Goal: Information Seeking & Learning: Learn about a topic

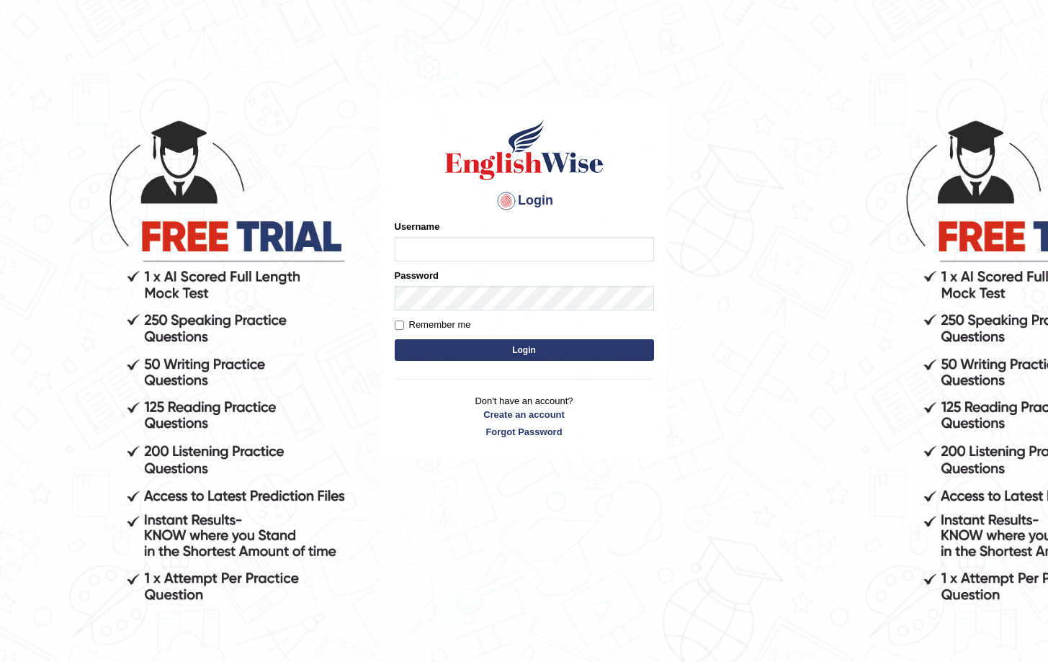
type input "Saliyam"
click at [556, 360] on button "Login" at bounding box center [524, 350] width 259 height 22
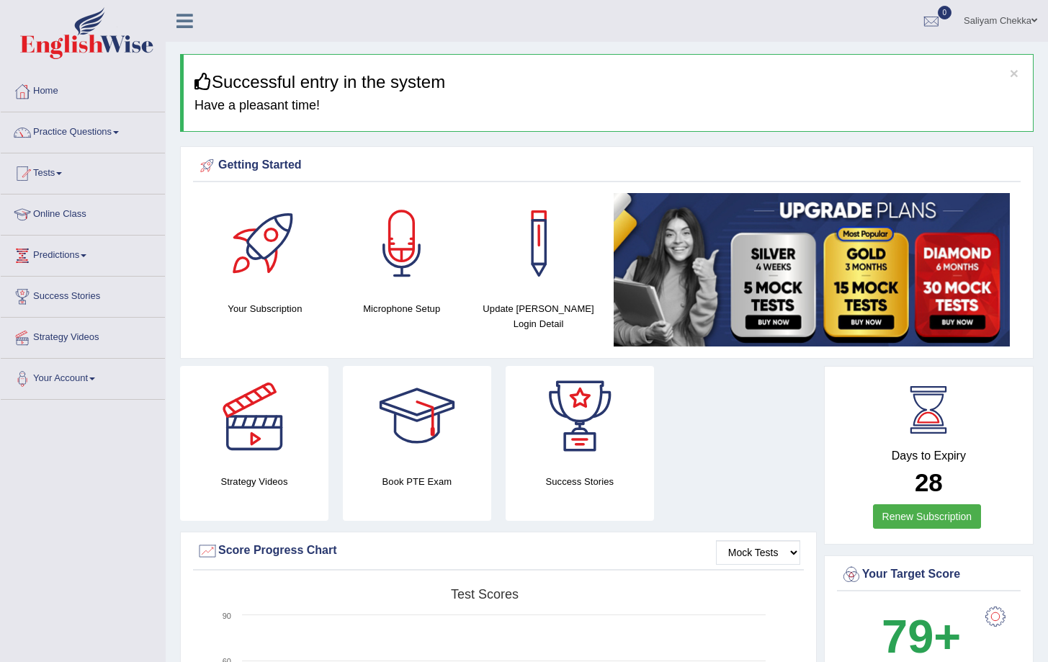
click at [62, 172] on span at bounding box center [59, 173] width 6 height 3
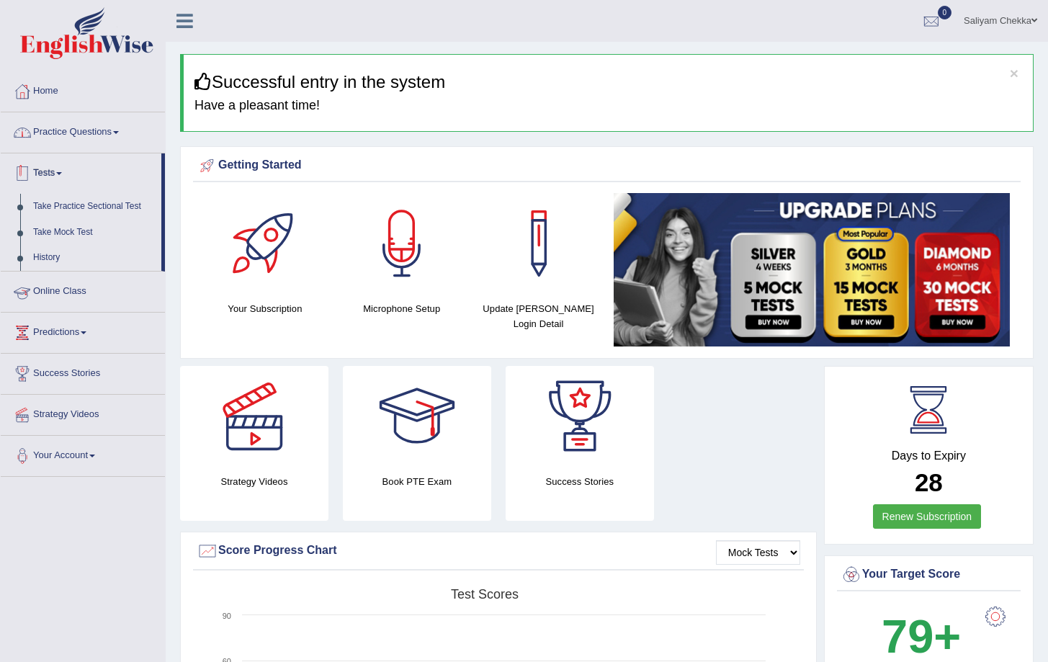
click at [86, 130] on link "Practice Questions" at bounding box center [83, 130] width 164 height 36
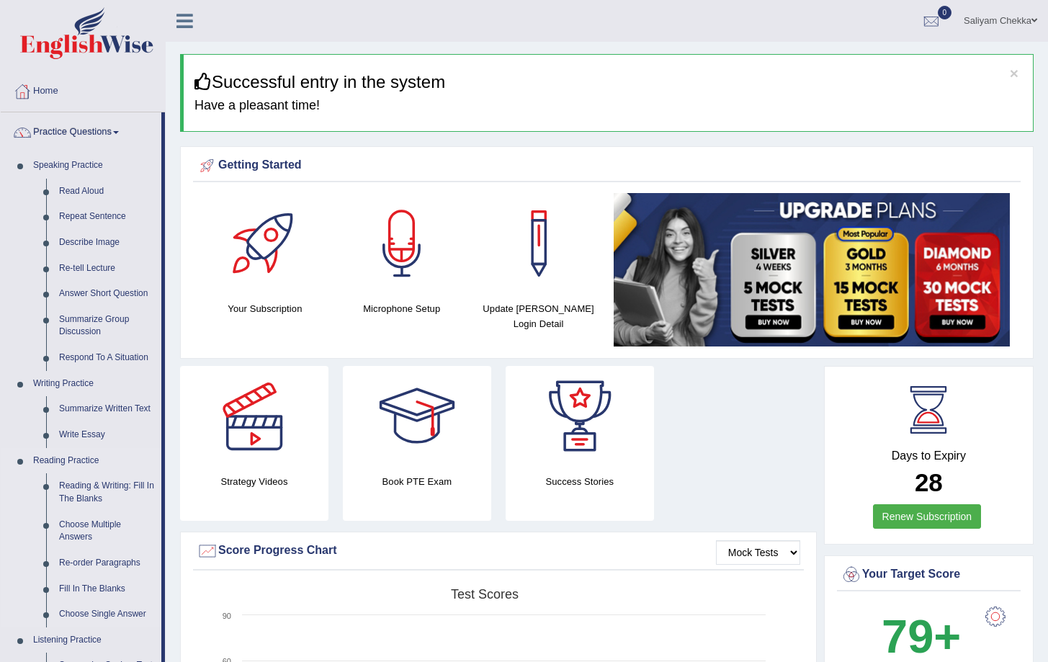
scroll to position [126, 0]
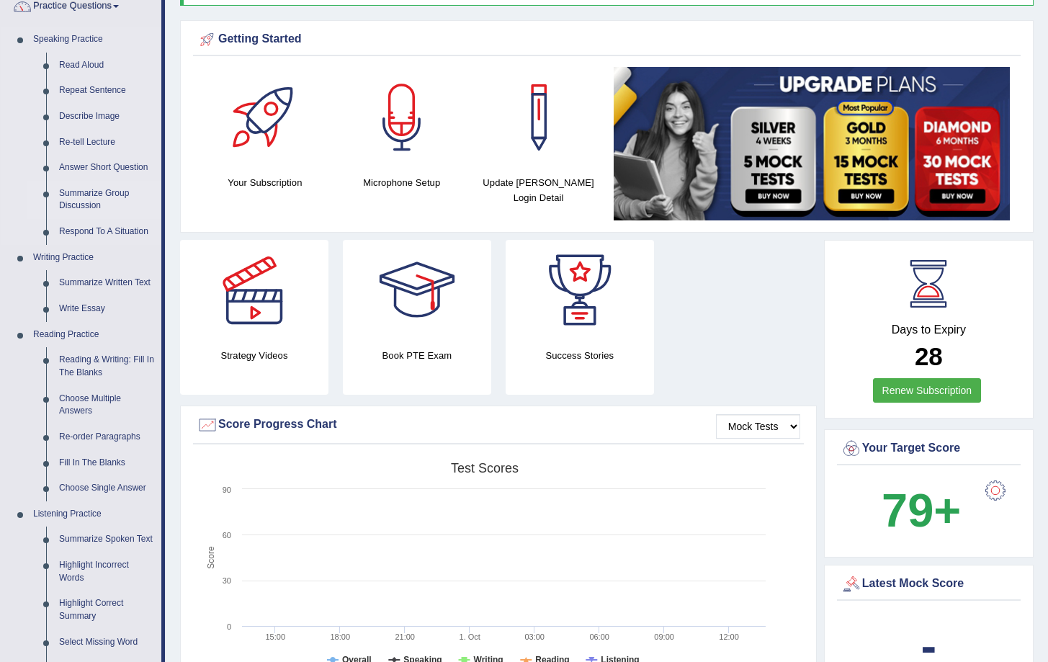
click at [92, 196] on link "Summarize Group Discussion" at bounding box center [107, 200] width 109 height 38
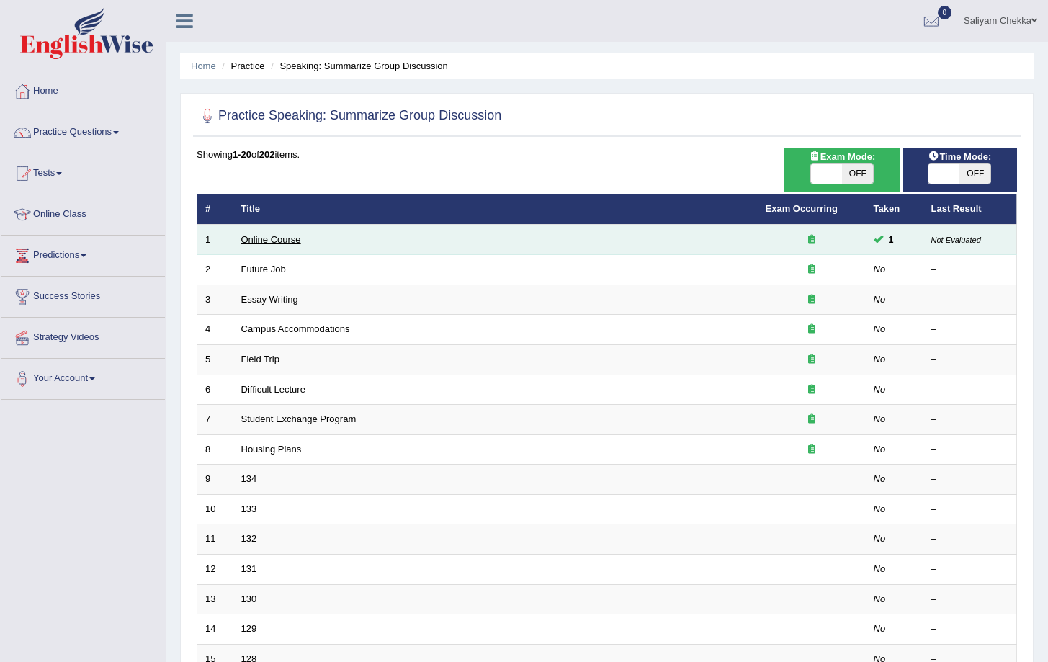
click at [283, 235] on link "Online Course" at bounding box center [271, 239] width 60 height 11
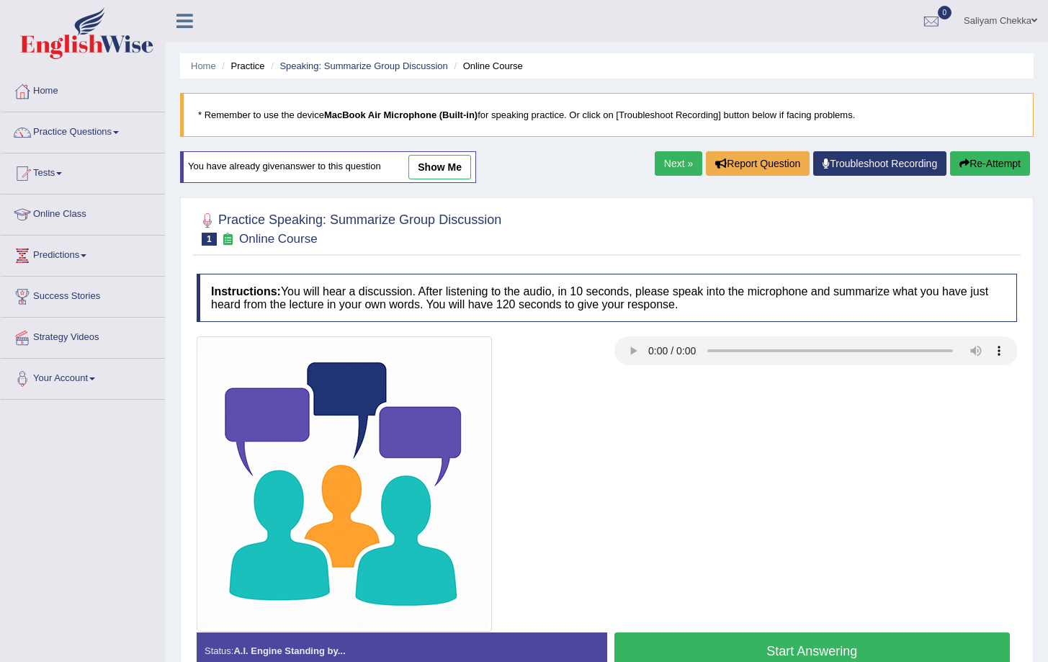
click at [772, 654] on button "Start Answering" at bounding box center [812, 650] width 396 height 37
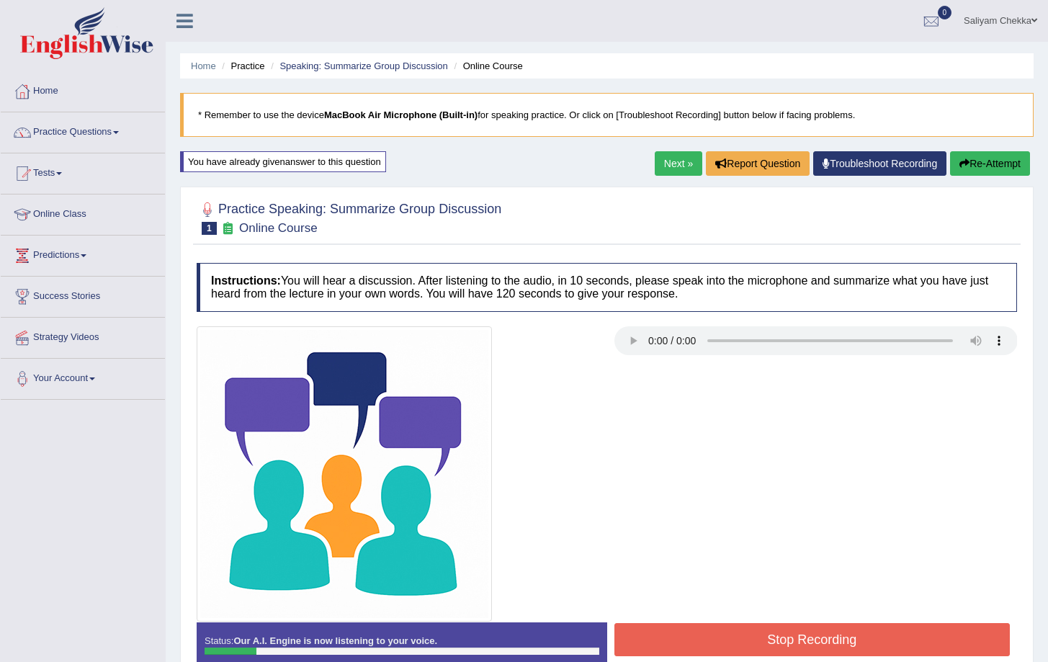
click at [778, 649] on button "Stop Recording" at bounding box center [812, 639] width 396 height 33
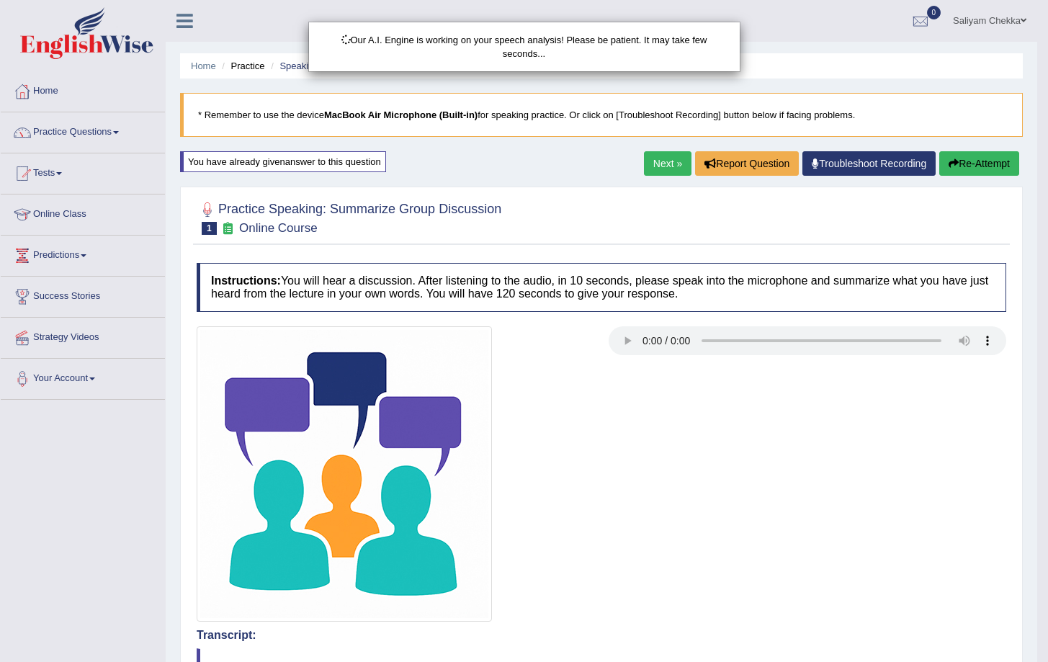
click at [986, 153] on div "Our A.I. Engine is working on your speech analysis! Please be patient. It may t…" at bounding box center [524, 331] width 1048 height 662
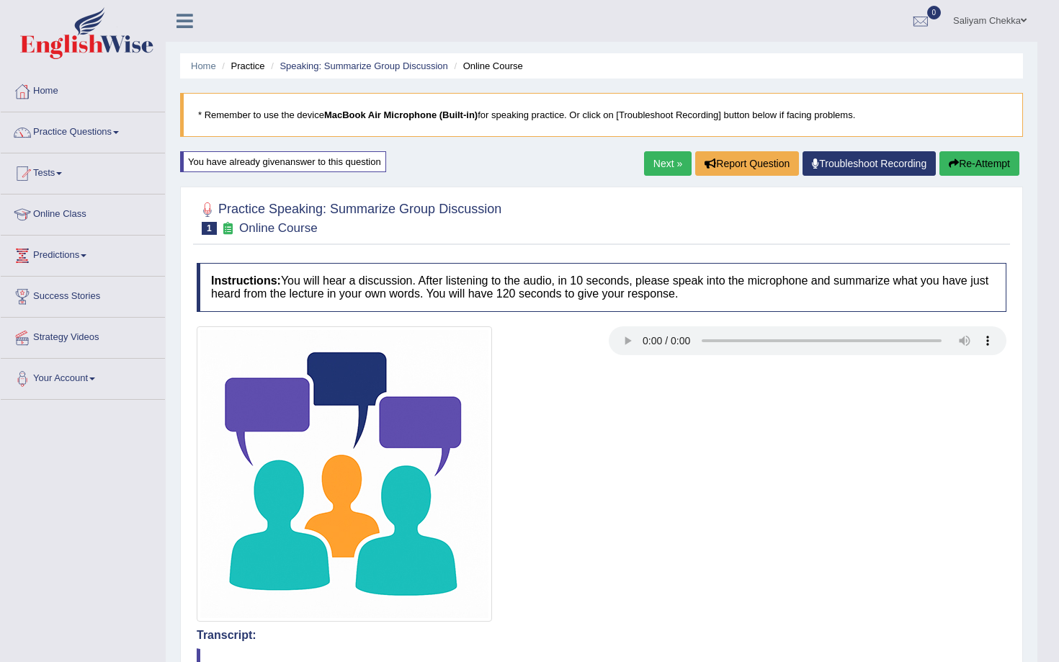
click at [982, 158] on body "Toggle navigation Home Practice Questions Speaking Practice Read Aloud Repeat S…" at bounding box center [529, 331] width 1059 height 662
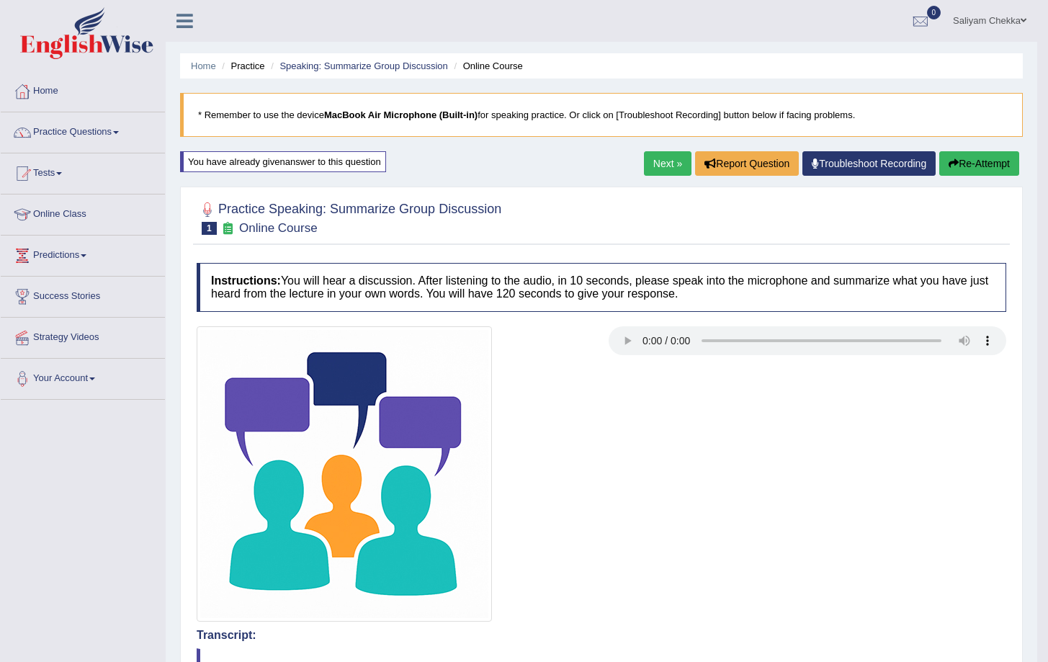
click at [976, 164] on button "Re-Attempt" at bounding box center [979, 163] width 80 height 24
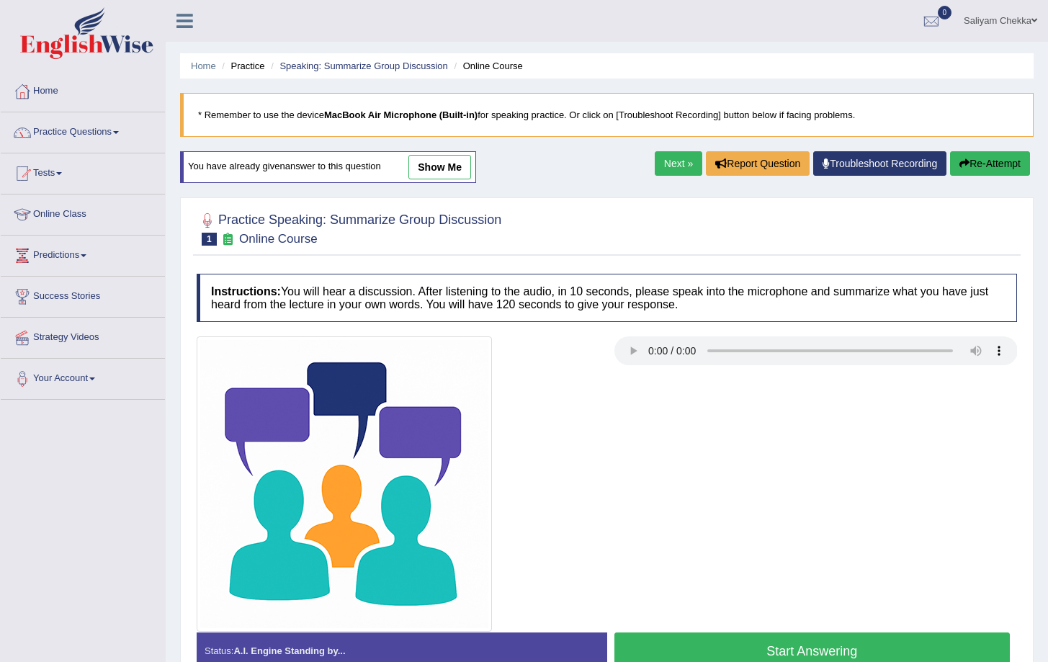
click at [781, 649] on button "Start Answering" at bounding box center [812, 650] width 396 height 37
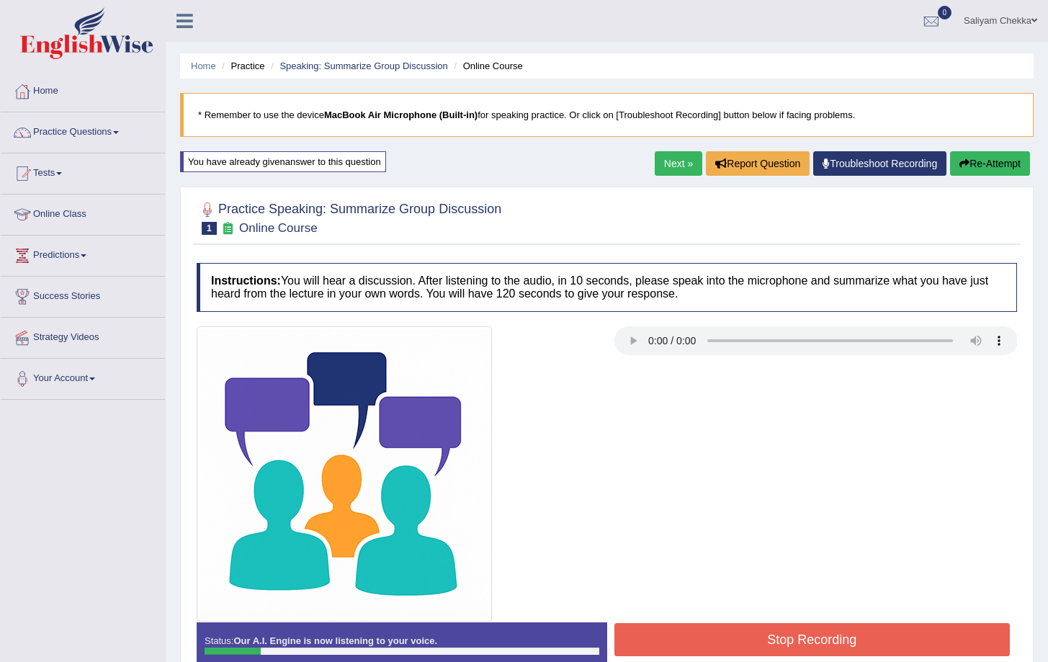
click at [788, 629] on button "Stop Recording" at bounding box center [812, 639] width 396 height 33
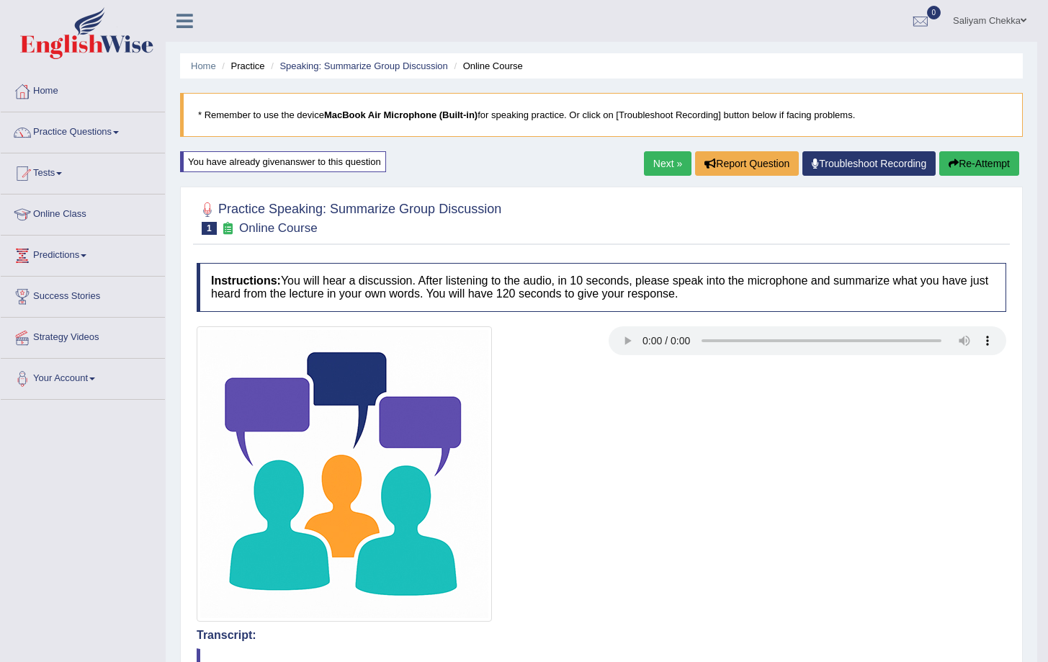
click at [658, 161] on link "Next »" at bounding box center [668, 163] width 48 height 24
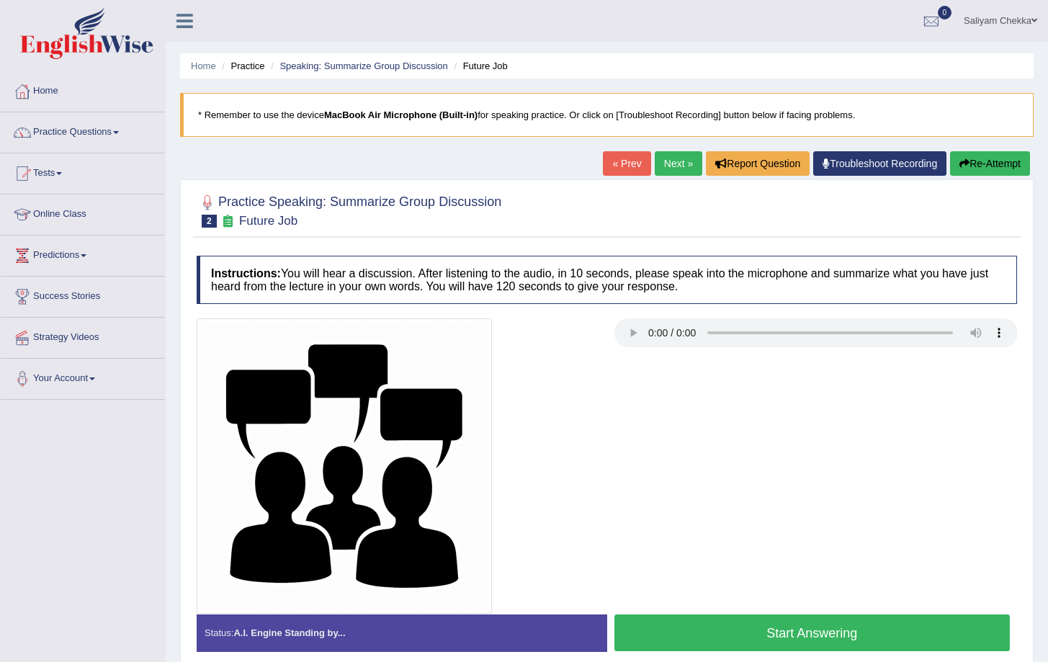
click at [740, 632] on button "Start Answering" at bounding box center [812, 632] width 396 height 37
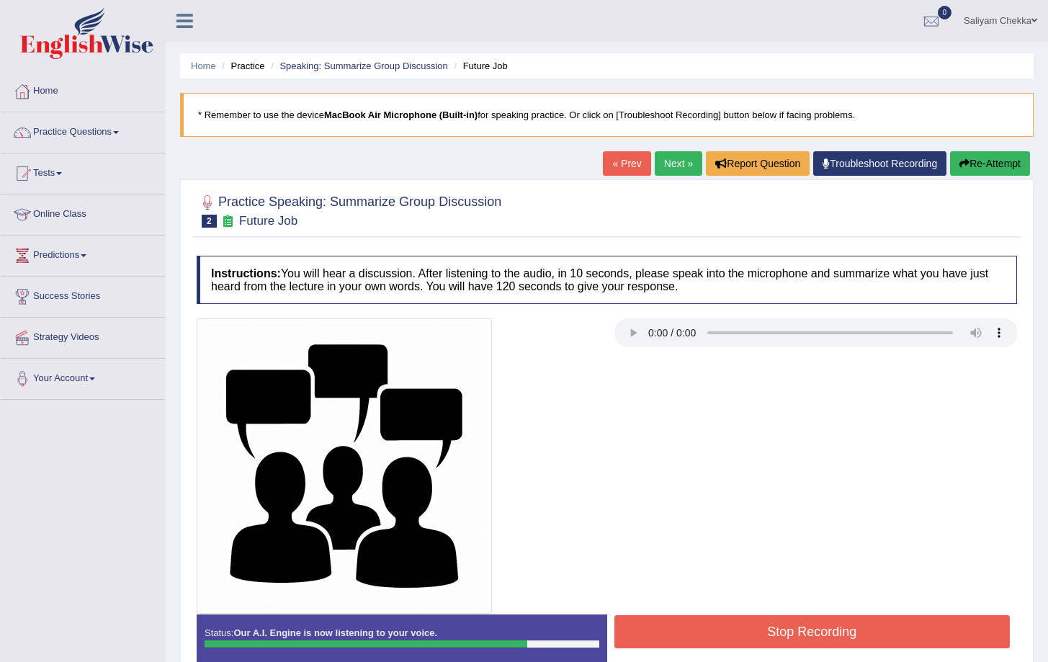
click at [786, 632] on button "Stop Recording" at bounding box center [812, 631] width 396 height 33
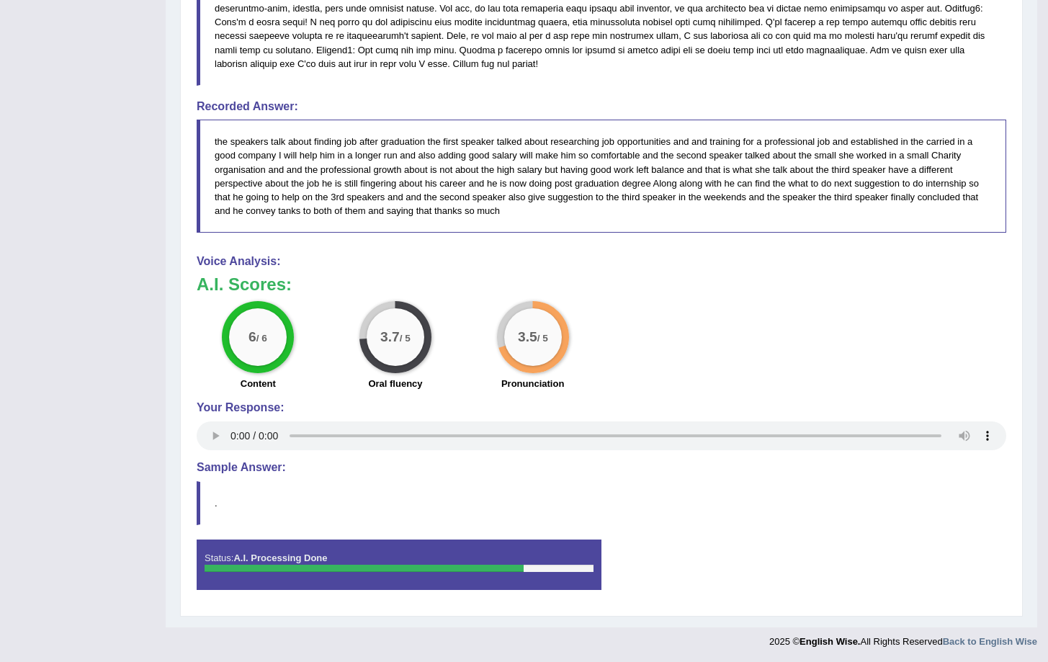
scroll to position [807, 0]
